Goal: Information Seeking & Learning: Learn about a topic

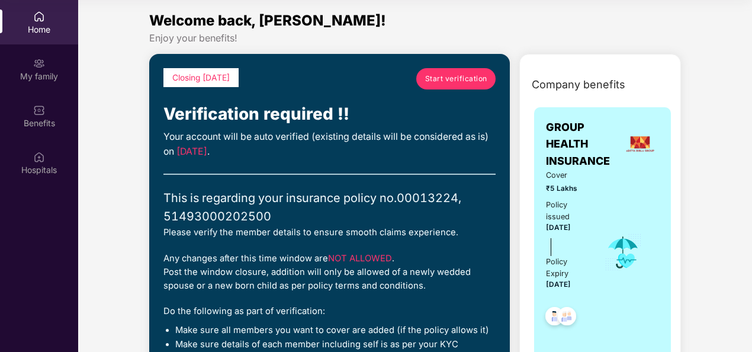
click at [449, 82] on span "Start verification" at bounding box center [456, 78] width 62 height 11
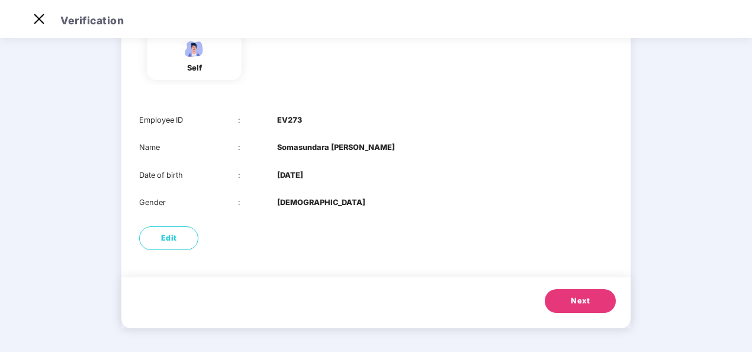
scroll to position [114, 0]
click at [580, 294] on button "Next" at bounding box center [580, 302] width 71 height 24
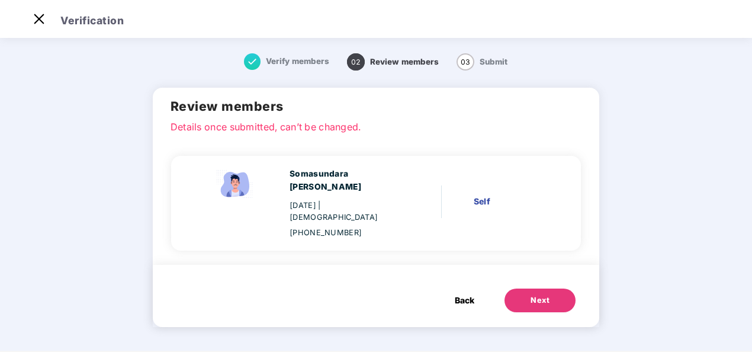
scroll to position [0, 0]
click at [529, 296] on button "Next" at bounding box center [539, 300] width 71 height 24
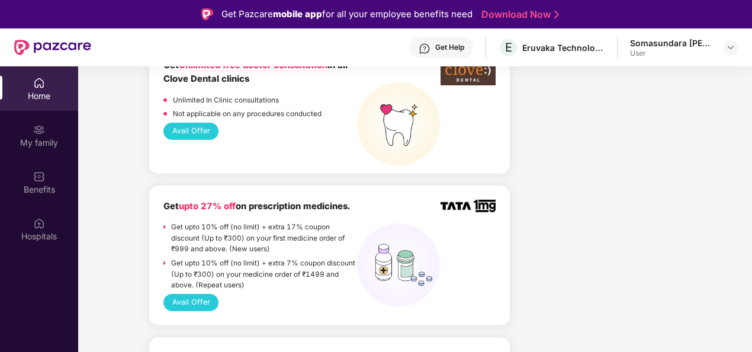
scroll to position [1419, 0]
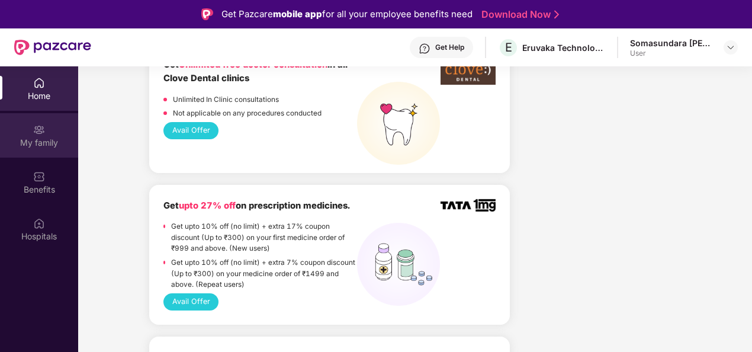
click at [57, 137] on div "My family" at bounding box center [39, 143] width 78 height 12
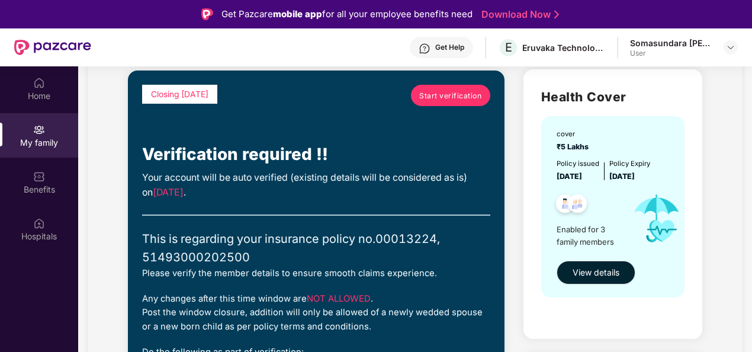
scroll to position [80, 0]
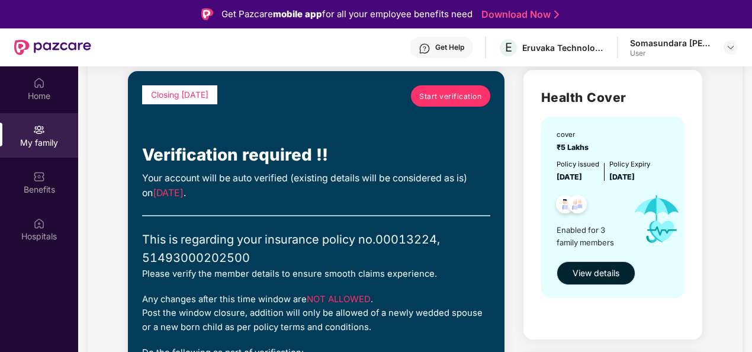
click at [604, 281] on button "View details" at bounding box center [596, 273] width 79 height 24
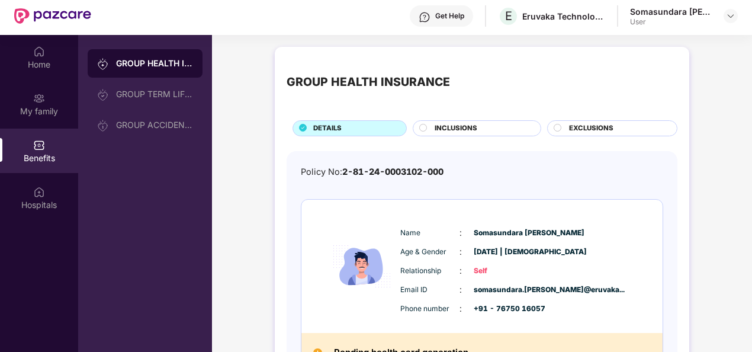
scroll to position [0, 0]
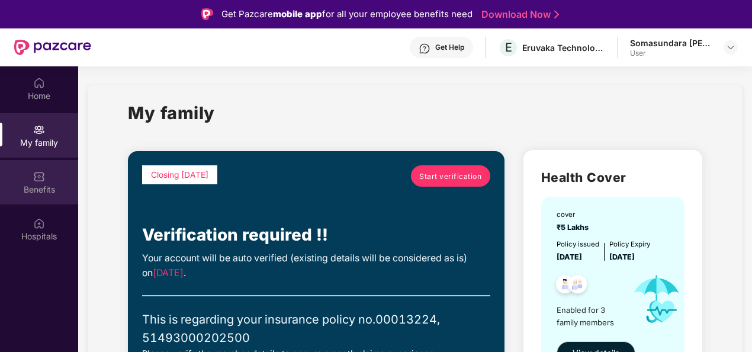
click at [39, 195] on div "Benefits" at bounding box center [39, 190] width 78 height 12
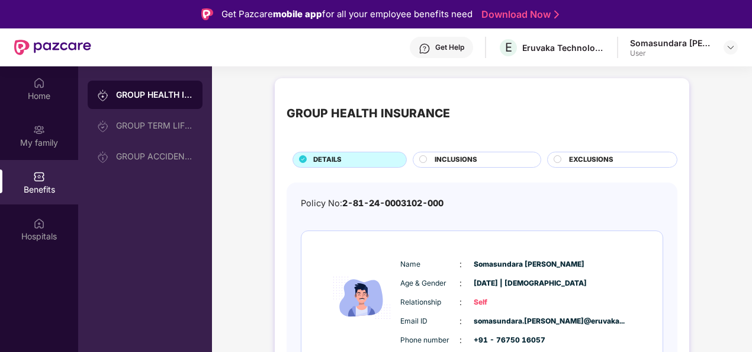
click at [564, 156] on div "EXCLUSIONS" at bounding box center [617, 161] width 108 height 12
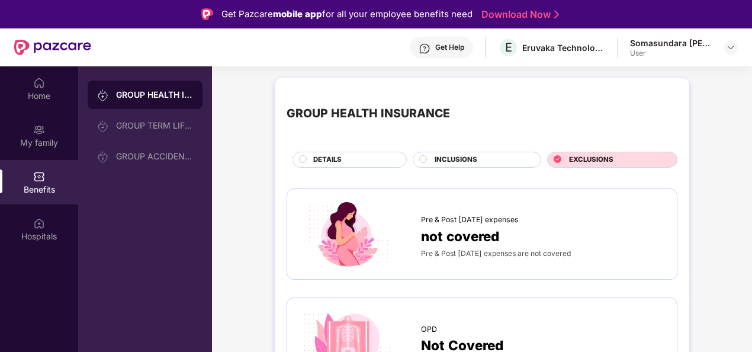
click at [487, 155] on div "INCLUSIONS" at bounding box center [482, 161] width 106 height 12
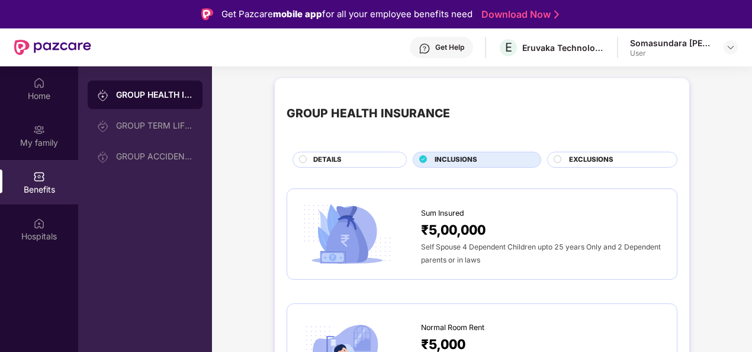
click at [346, 153] on div "DETAILS" at bounding box center [350, 160] width 114 height 16
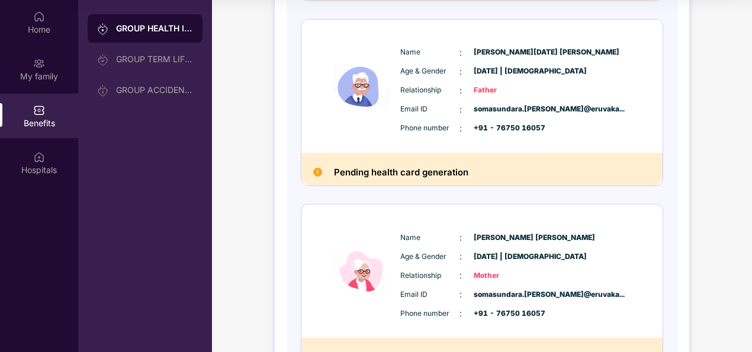
scroll to position [329, 0]
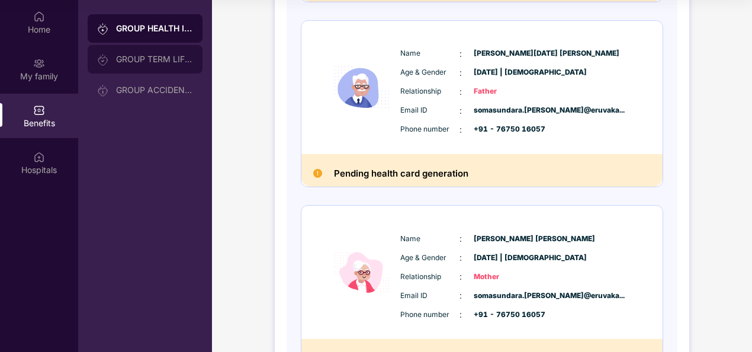
click at [136, 57] on div "GROUP TERM LIFE INSURANCE" at bounding box center [154, 58] width 77 height 9
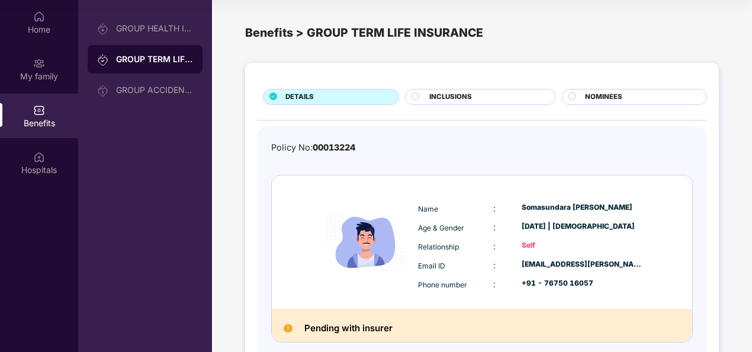
scroll to position [63, 0]
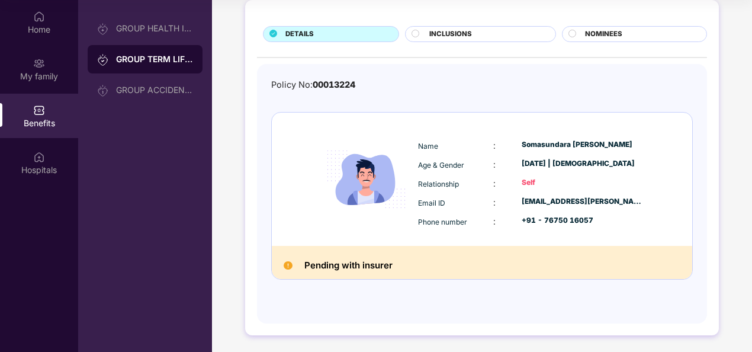
click at [471, 27] on div "INCLUSIONS" at bounding box center [480, 34] width 150 height 16
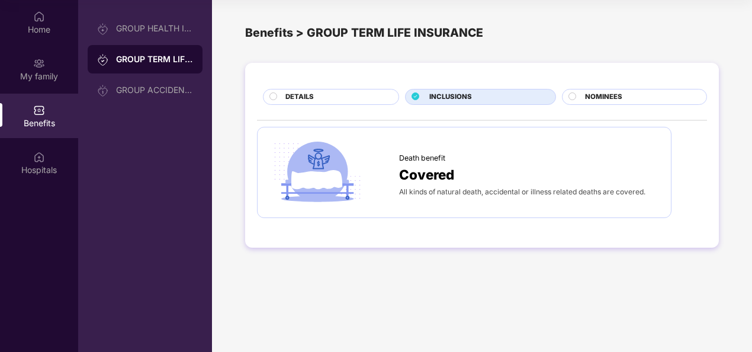
click at [593, 98] on span "NOMINEES" at bounding box center [603, 97] width 37 height 11
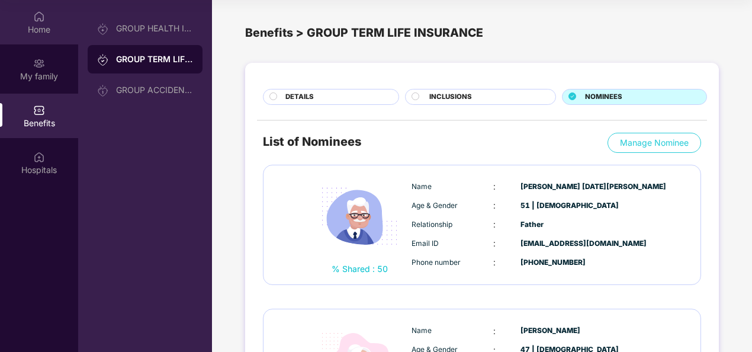
click at [45, 42] on div "Home" at bounding box center [39, 22] width 78 height 44
